Goal: Find specific page/section: Find specific page/section

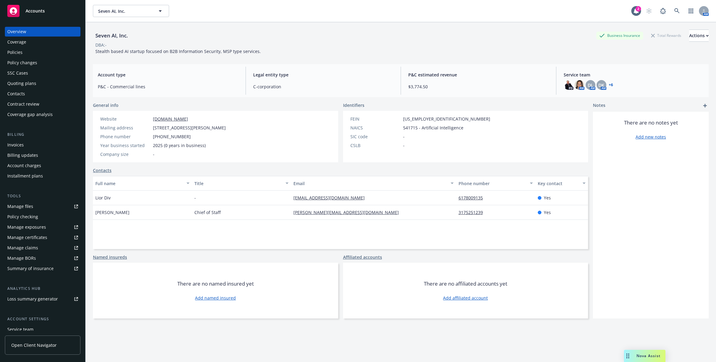
click at [42, 141] on div "Invoices" at bounding box center [42, 145] width 71 height 10
